Goal: Task Accomplishment & Management: Use online tool/utility

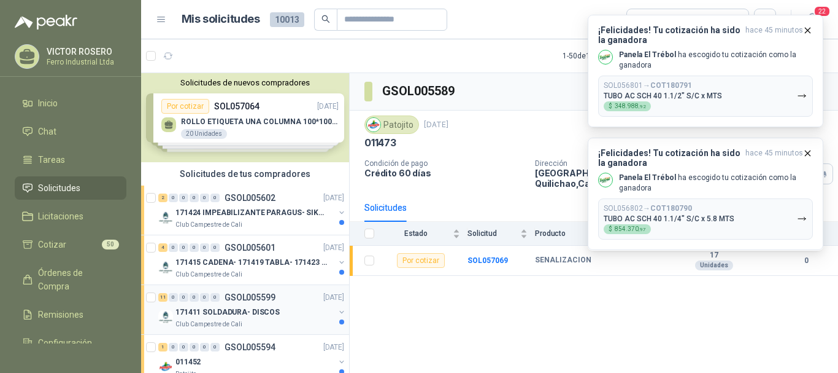
click at [226, 301] on p "GSOL005599" at bounding box center [250, 297] width 51 height 9
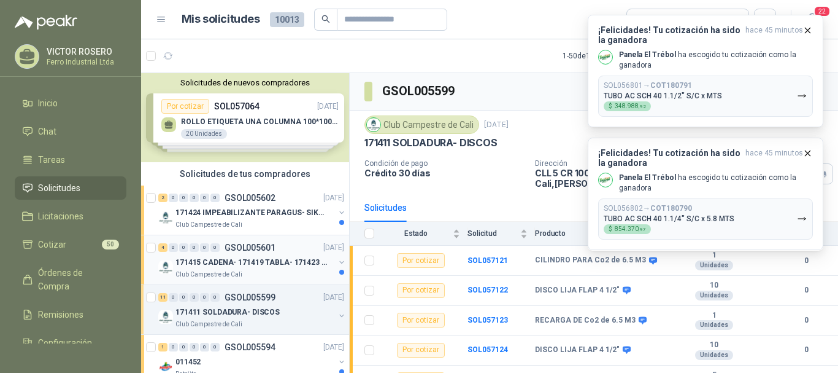
click at [261, 265] on p "171415 CADENA- 171419 TABLA- 171423 VARILLA" at bounding box center [252, 263] width 153 height 12
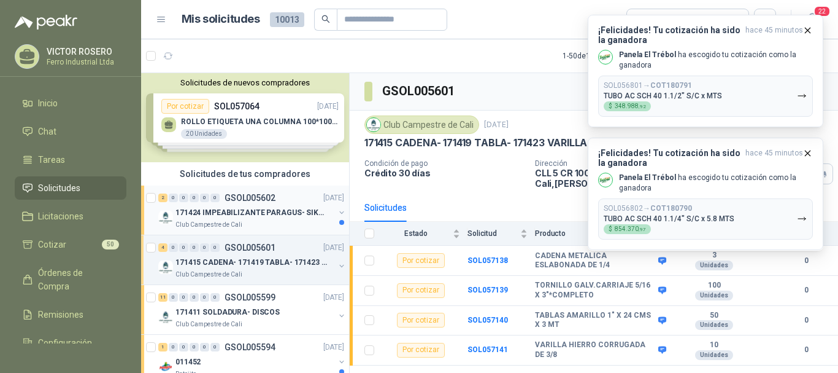
click at [252, 214] on p "171424 IMPEABILIZANTE PARAGUS- SIKALASTIC" at bounding box center [252, 213] width 153 height 12
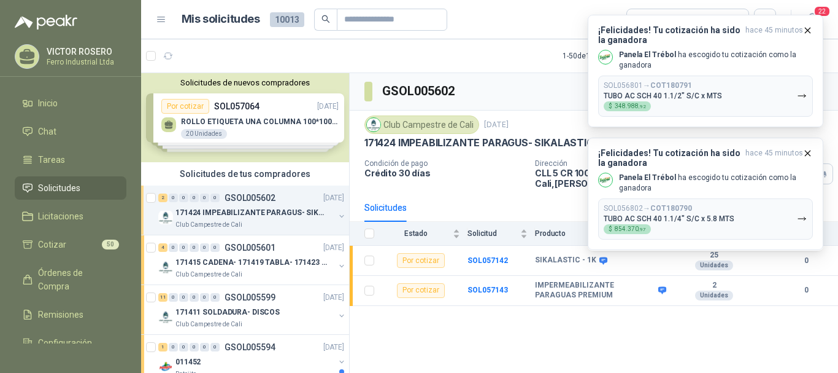
drag, startPoint x: 351, startPoint y: 257, endPoint x: 352, endPoint y: 265, distance: 8.6
click at [352, 265] on tr "Por cotizar SOL057142 SIKALASTIC - 1K 25 Unidades 0" at bounding box center [594, 260] width 489 height 30
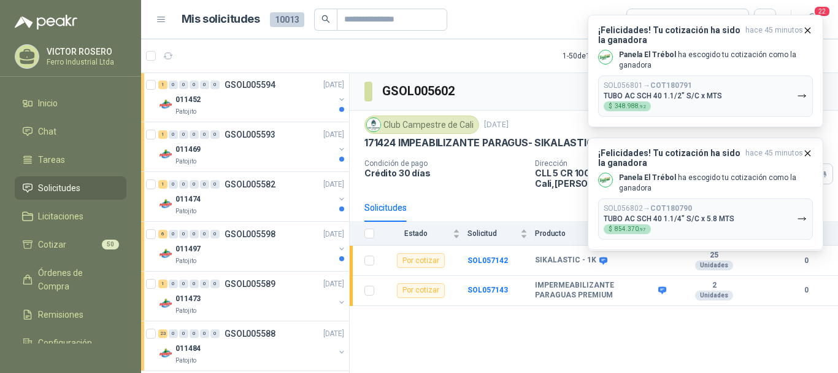
scroll to position [279, 0]
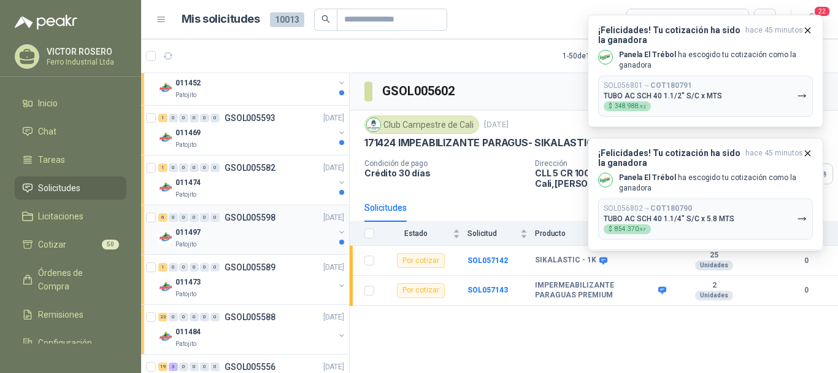
click at [227, 231] on div "011497" at bounding box center [255, 232] width 159 height 15
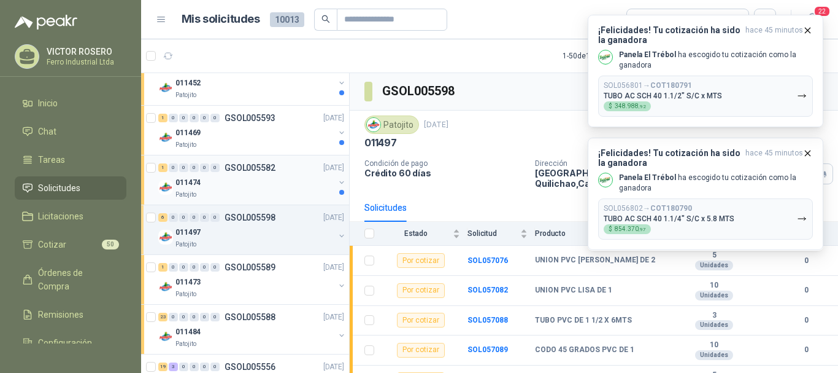
click at [276, 169] on div "1 0 0 0 0 0 GSOL005582 [DATE]" at bounding box center [252, 167] width 188 height 15
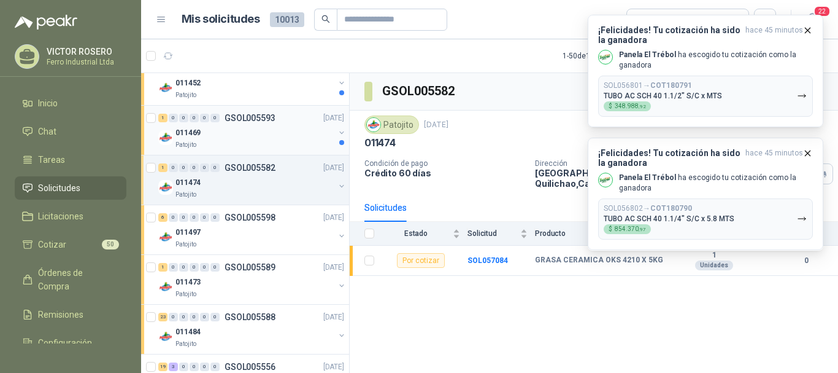
click at [272, 139] on div "011469" at bounding box center [255, 132] width 159 height 15
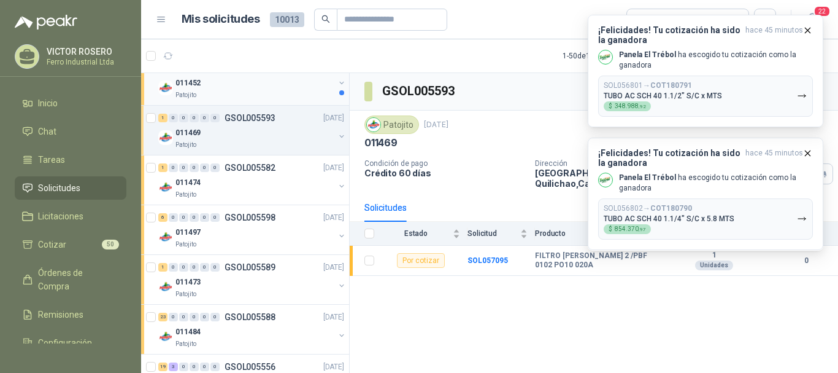
click at [274, 93] on div "Patojito" at bounding box center [255, 95] width 159 height 10
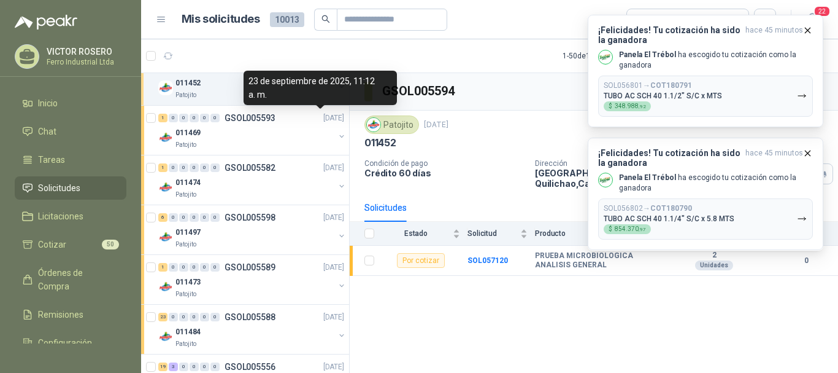
click at [288, 88] on div "23 de septiembre de 2025, 11:12 a. m." at bounding box center [320, 88] width 153 height 34
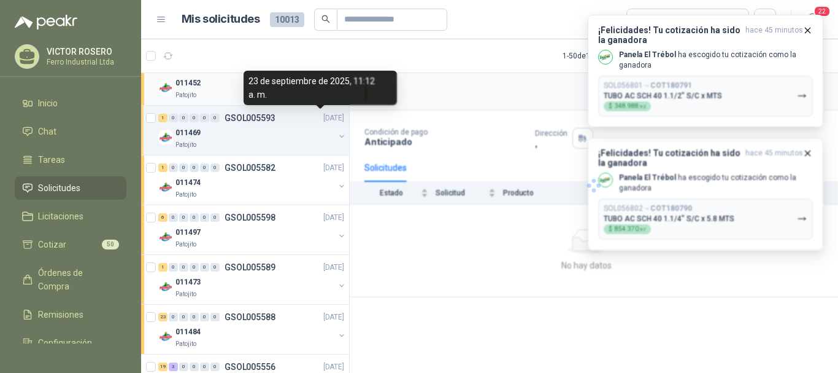
click at [229, 92] on div "Patojito" at bounding box center [255, 95] width 159 height 10
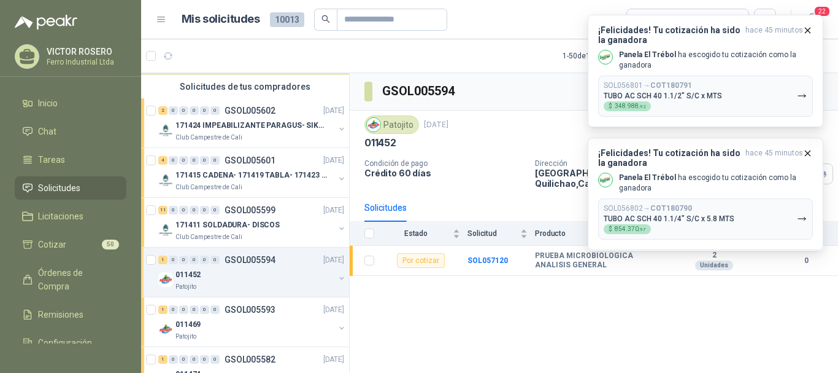
scroll to position [16, 0]
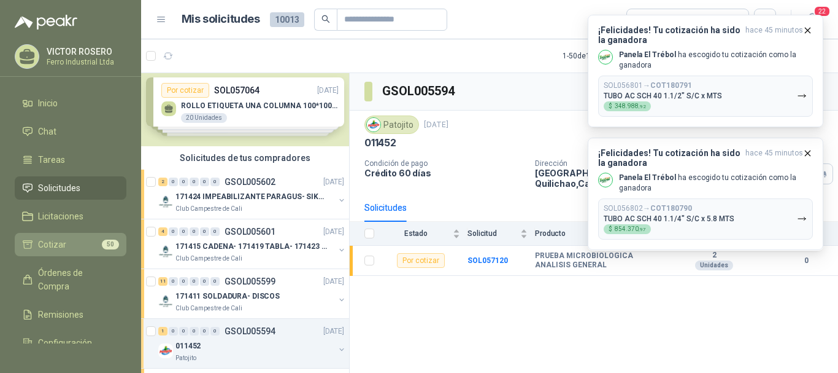
click at [71, 250] on li "Cotizar 50" at bounding box center [70, 245] width 97 height 14
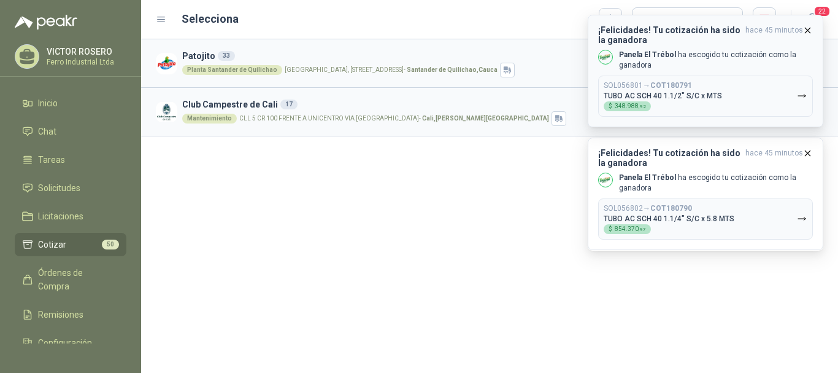
click at [811, 33] on icon "button" at bounding box center [808, 30] width 10 height 10
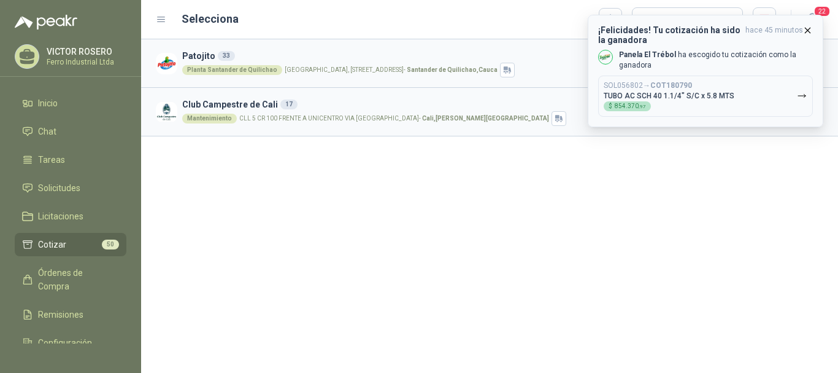
click at [811, 36] on header "¡Felicidades! Tu cotización ha sido la ganadora hace 45 minutos" at bounding box center [705, 35] width 215 height 20
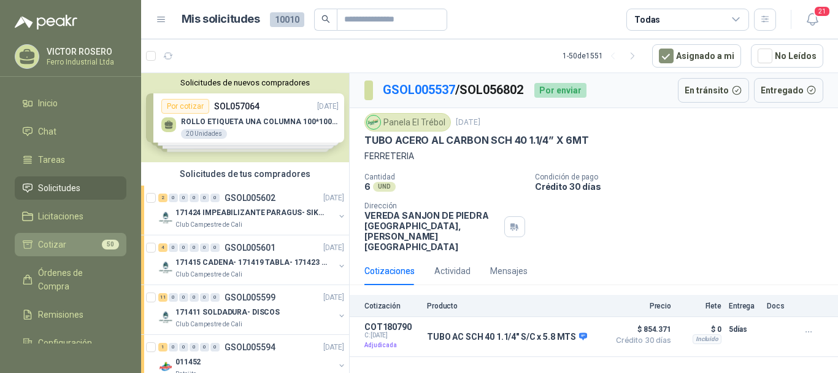
click at [53, 247] on span "Cotizar" at bounding box center [52, 245] width 28 height 14
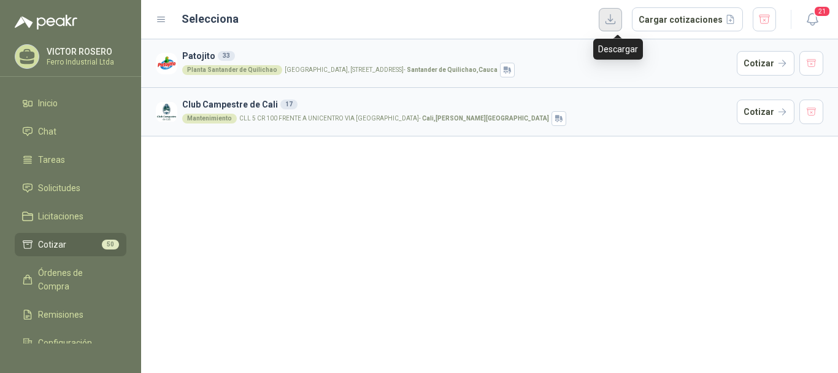
click at [612, 20] on button "button" at bounding box center [610, 19] width 23 height 23
